Goal: Task Accomplishment & Management: Use online tool/utility

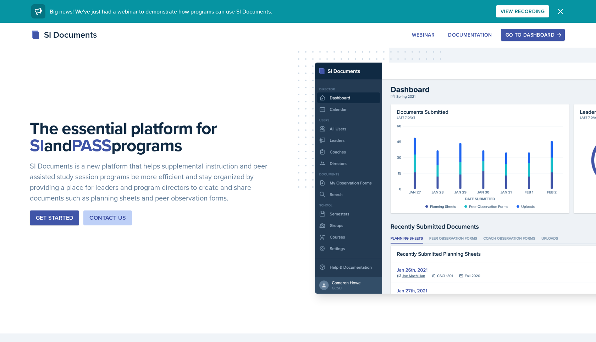
click at [523, 32] on div "Go to Dashboard" at bounding box center [533, 35] width 55 height 6
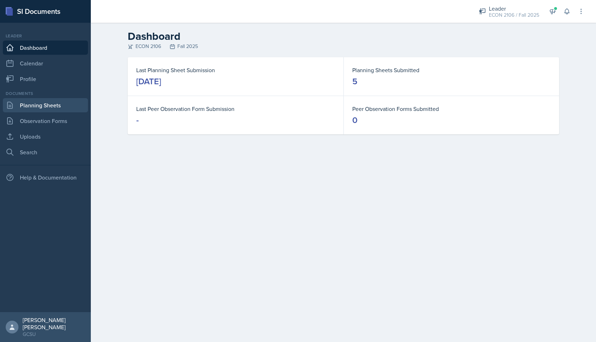
click at [18, 106] on link "Planning Sheets" at bounding box center [45, 105] width 85 height 14
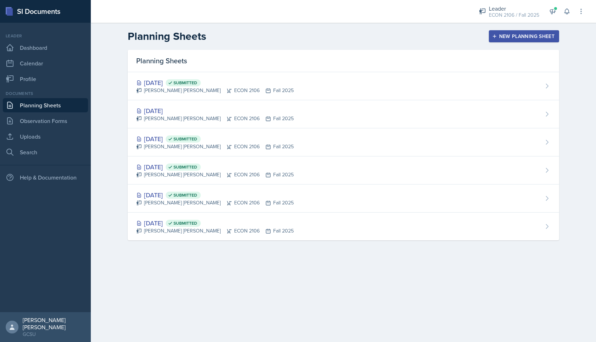
click at [519, 35] on div "New Planning Sheet" at bounding box center [524, 36] width 61 height 6
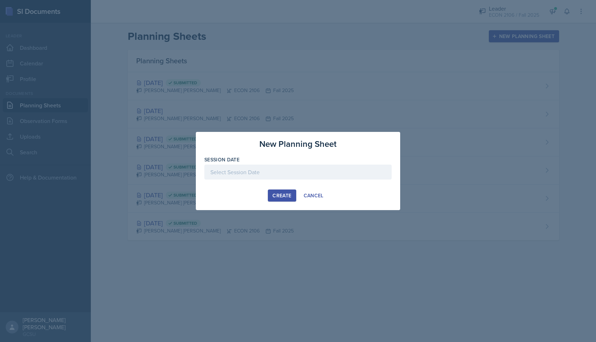
click at [249, 169] on div at bounding box center [297, 171] width 187 height 15
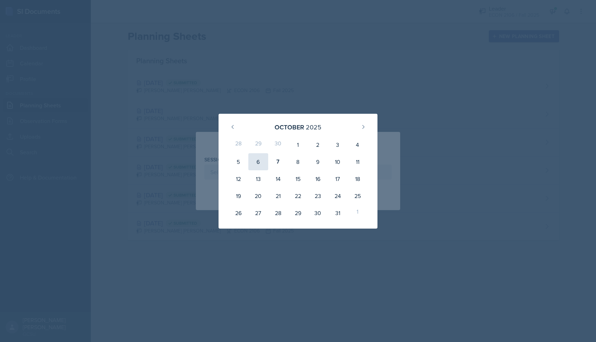
click at [263, 157] on div "6" at bounding box center [259, 161] width 20 height 17
type input "[DATE]"
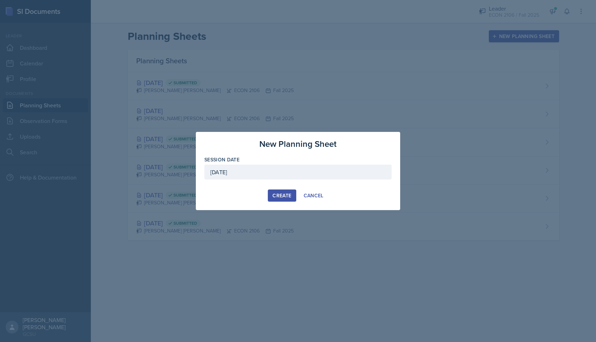
click at [284, 193] on div "Create" at bounding box center [282, 195] width 19 height 6
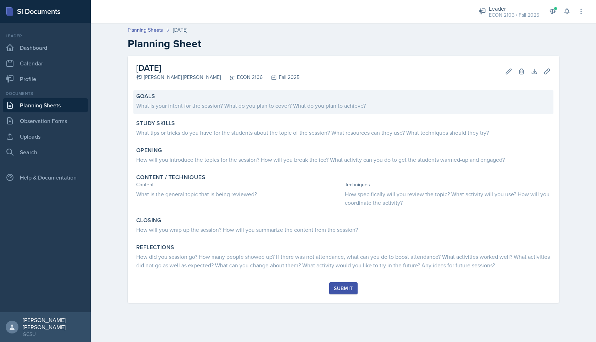
click at [235, 102] on div "What is your intent for the session? What do you plan to cover? What do you pla…" at bounding box center [343, 105] width 415 height 9
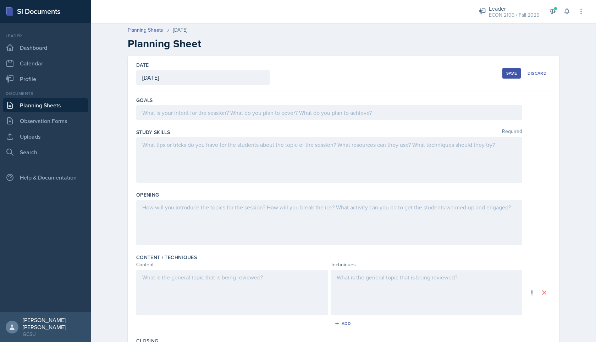
click at [236, 111] on div at bounding box center [329, 112] width 386 height 15
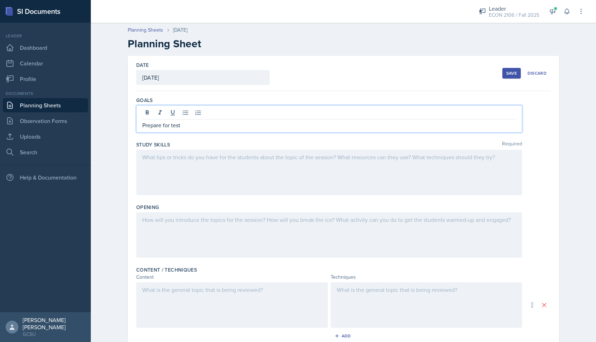
click at [170, 125] on p "Prepare for test" at bounding box center [329, 125] width 374 height 9
click at [164, 125] on p "Prepare for test" at bounding box center [329, 125] width 374 height 9
click at [174, 162] on div at bounding box center [329, 171] width 386 height 45
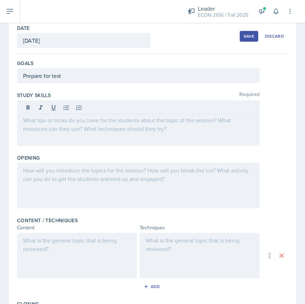
scroll to position [39, 0]
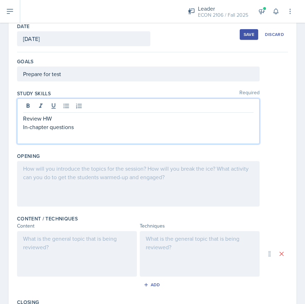
click at [103, 206] on div at bounding box center [138, 183] width 243 height 45
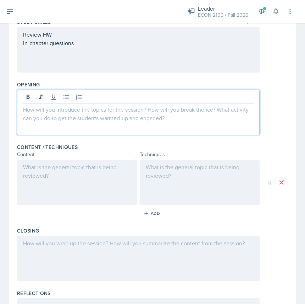
scroll to position [118, 0]
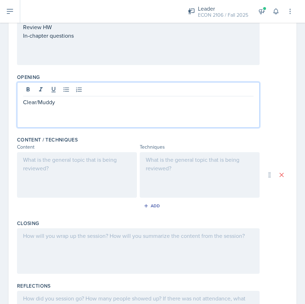
click at [89, 182] on div at bounding box center [77, 174] width 120 height 45
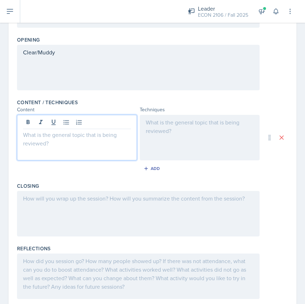
scroll to position [159, 0]
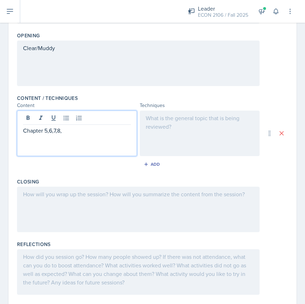
click at [102, 139] on div "Chapter 5,6,7,8," at bounding box center [77, 132] width 120 height 45
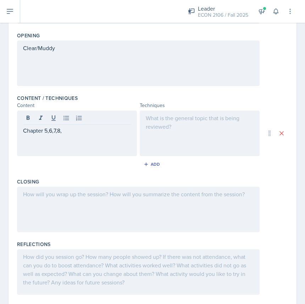
click at [180, 136] on div at bounding box center [200, 132] width 120 height 45
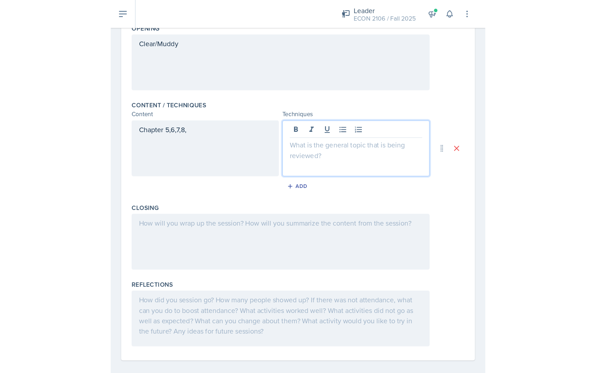
scroll to position [178, 0]
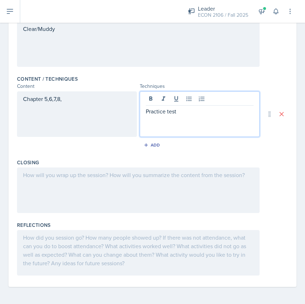
click at [131, 200] on div at bounding box center [138, 189] width 243 height 45
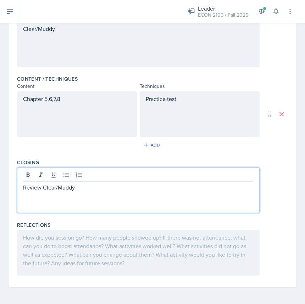
click at [138, 259] on div at bounding box center [138, 252] width 243 height 45
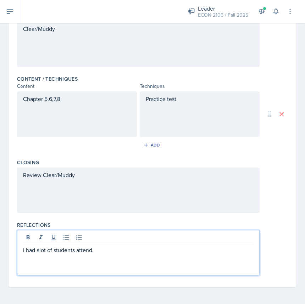
click at [39, 250] on p "I had alot of students attend." at bounding box center [138, 249] width 231 height 9
click at [103, 248] on p "I had a lot of students attend." at bounding box center [138, 249] width 231 height 9
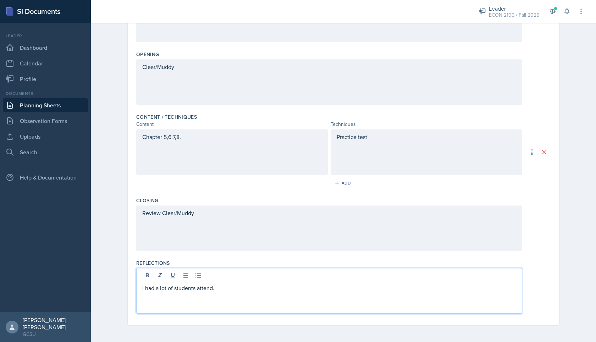
scroll to position [0, 0]
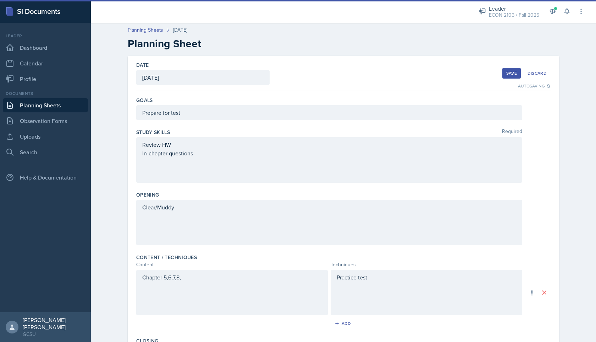
click at [509, 71] on div "Save" at bounding box center [512, 73] width 11 height 6
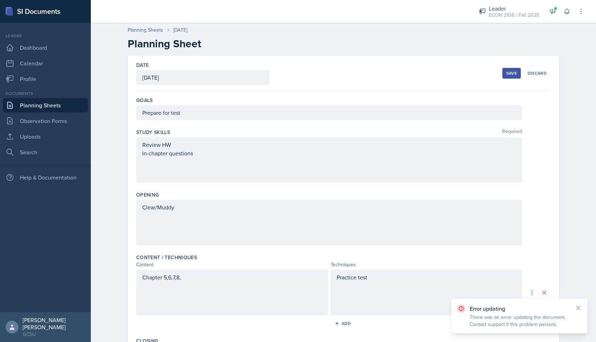
click at [513, 70] on div "Save" at bounding box center [512, 73] width 11 height 6
